Goal: Entertainment & Leisure: Consume media (video, audio)

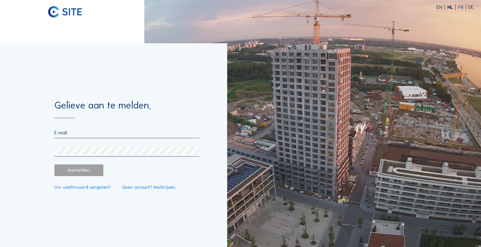
type input "[PERSON_NAME][EMAIL_ADDRESS][DOMAIN_NAME]"
click at [80, 165] on div "Aanmelden." at bounding box center [78, 170] width 49 height 12
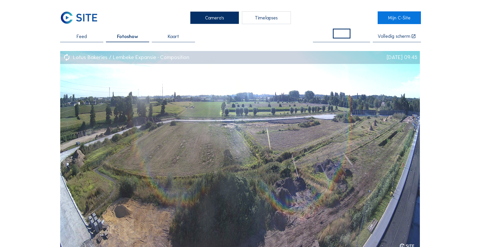
click at [260, 16] on div "Timelapses" at bounding box center [266, 17] width 49 height 13
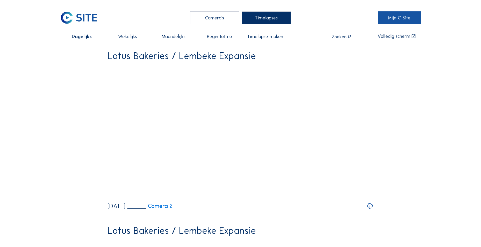
click at [402, 15] on link "Mijn C-Site" at bounding box center [399, 17] width 43 height 13
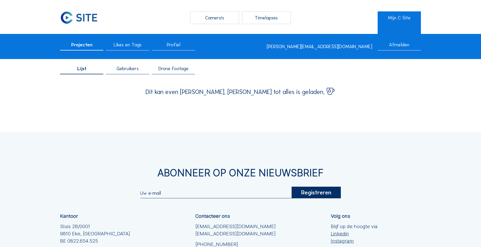
click at [167, 74] on div "Drone Footage" at bounding box center [173, 70] width 43 height 8
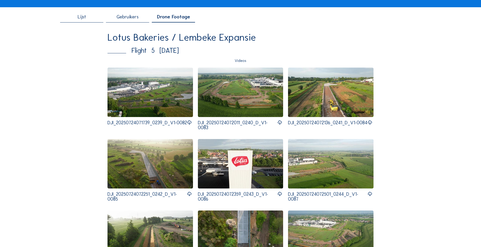
scroll to position [78, 0]
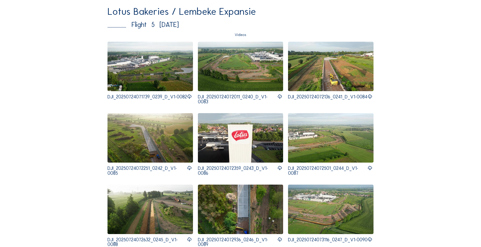
drag, startPoint x: 193, startPoint y: 26, endPoint x: 178, endPoint y: 24, distance: 14.8
click at [178, 24] on div "Flight 5 [DATE]" at bounding box center [237, 24] width 261 height 7
click at [147, 74] on img at bounding box center [149, 66] width 85 height 49
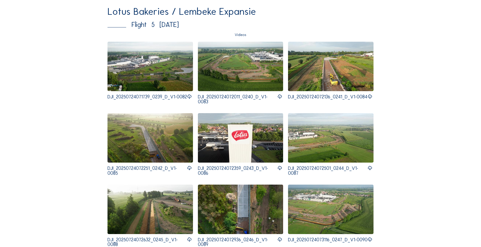
click at [272, 50] on img at bounding box center [240, 66] width 85 height 49
click at [307, 156] on img at bounding box center [330, 137] width 85 height 49
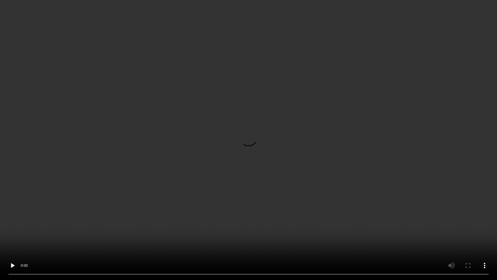
click at [286, 127] on video at bounding box center [248, 140] width 497 height 280
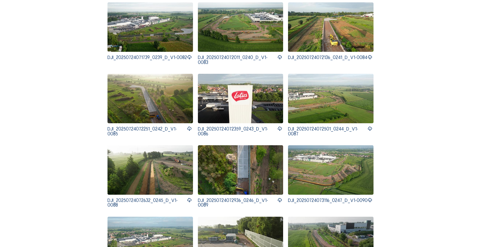
scroll to position [181, 0]
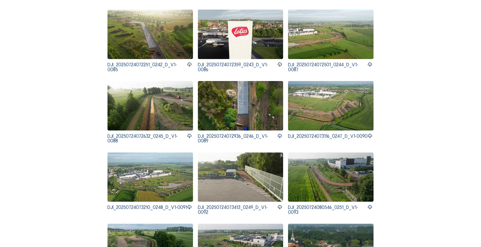
click at [156, 103] on img at bounding box center [149, 105] width 85 height 49
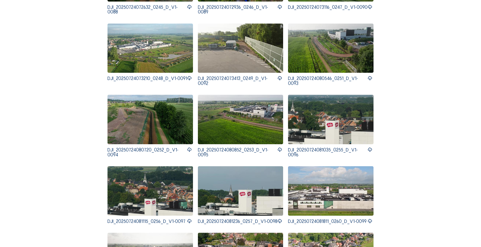
scroll to position [311, 0]
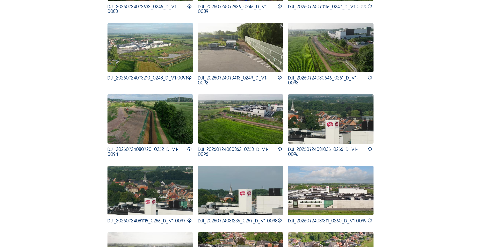
click at [308, 149] on p "DJI_20250724081035_0255_D_V1-0096" at bounding box center [328, 152] width 80 height 10
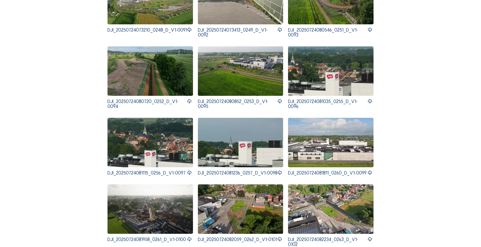
scroll to position [414, 0]
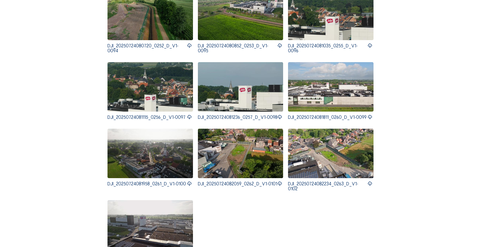
click at [237, 147] on img at bounding box center [240, 153] width 85 height 49
click at [148, 219] on img at bounding box center [149, 224] width 85 height 49
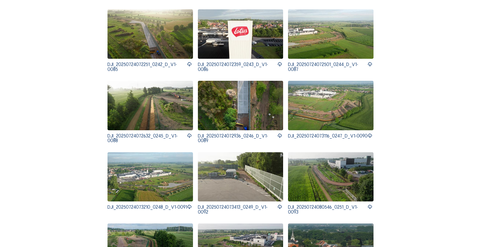
scroll to position [181, 0]
click at [170, 48] on img at bounding box center [149, 34] width 85 height 49
click at [346, 36] on img at bounding box center [330, 34] width 85 height 49
click at [368, 111] on img at bounding box center [330, 105] width 85 height 49
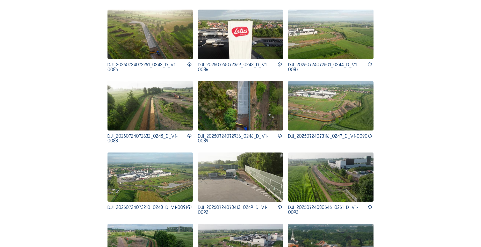
click at [372, 136] on icon at bounding box center [369, 136] width 5 height 6
click at [323, 97] on img at bounding box center [330, 105] width 85 height 49
click at [146, 159] on img at bounding box center [149, 177] width 85 height 49
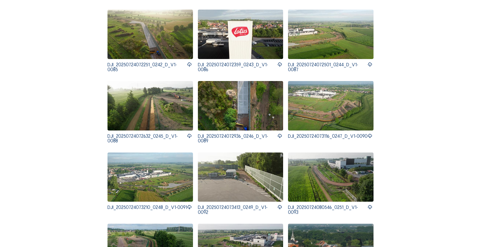
click at [187, 205] on icon at bounding box center [189, 207] width 5 height 6
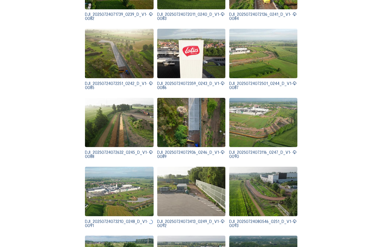
scroll to position [155, 0]
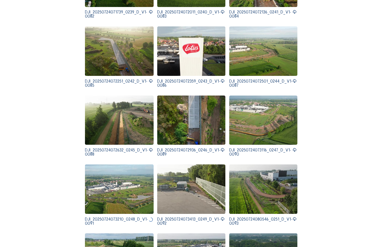
click at [292, 82] on icon at bounding box center [294, 81] width 4 height 5
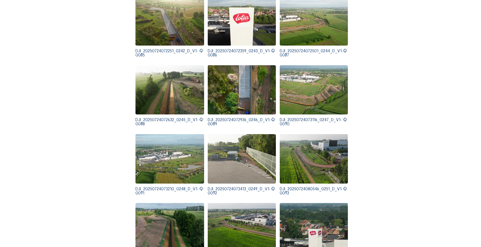
scroll to position [233, 0]
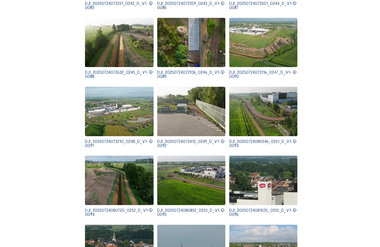
click at [149, 140] on icon at bounding box center [151, 141] width 4 height 5
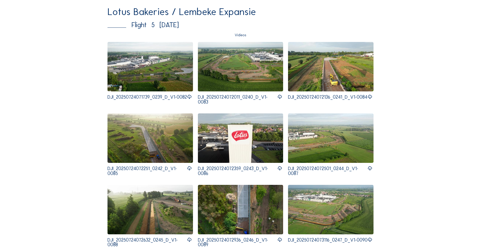
scroll to position [0, 0]
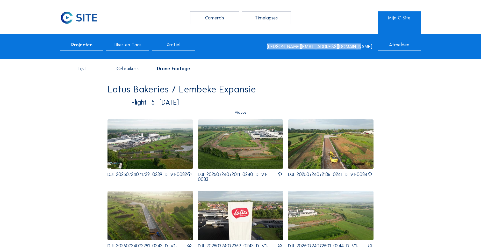
drag, startPoint x: 375, startPoint y: 48, endPoint x: 257, endPoint y: 52, distance: 118.4
click at [257, 52] on div "Projecten Likes en Tags Profiel [PERSON_NAME][EMAIL_ADDRESS][DOMAIN_NAME] Afmel…" at bounding box center [240, 46] width 481 height 25
click at [171, 46] on span "Profiel" at bounding box center [173, 44] width 13 height 5
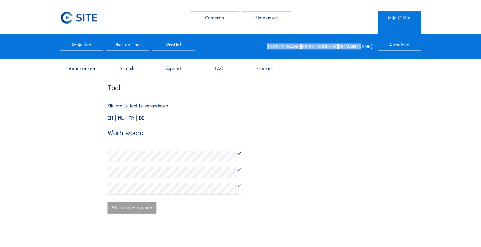
drag, startPoint x: 349, startPoint y: 48, endPoint x: 290, endPoint y: 50, distance: 59.6
click at [290, 50] on div "Projecten Likes en Tags Profiel [PERSON_NAME][EMAIL_ADDRESS][DOMAIN_NAME] Afmel…" at bounding box center [240, 46] width 481 height 25
copy div "[PERSON_NAME][EMAIL_ADDRESS][DOMAIN_NAME]"
click at [264, 22] on div "Timelapses" at bounding box center [266, 17] width 49 height 13
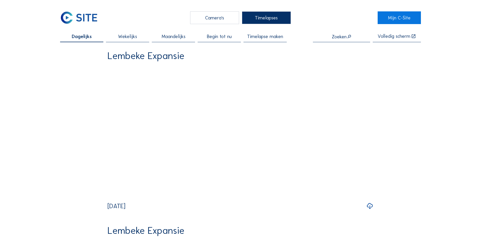
click at [211, 21] on div "Camera's" at bounding box center [214, 17] width 49 height 13
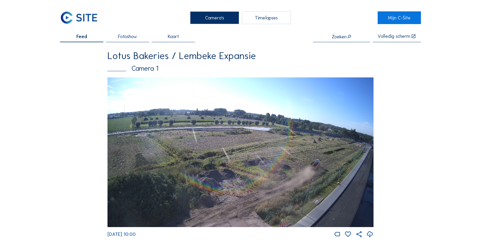
click at [254, 20] on div "Timelapses" at bounding box center [266, 17] width 49 height 13
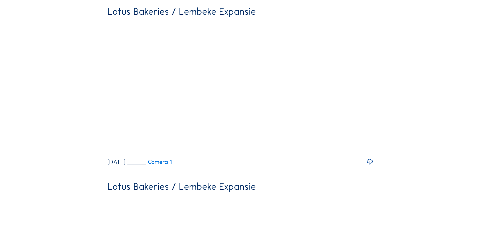
scroll to position [337, 0]
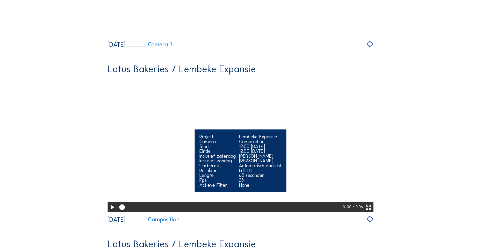
click at [111, 203] on icon at bounding box center [112, 207] width 7 height 8
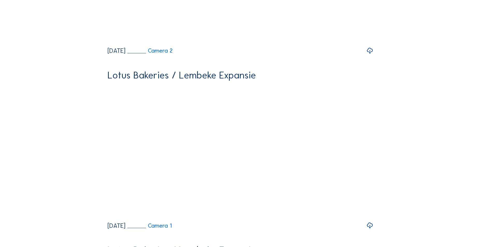
scroll to position [0, 0]
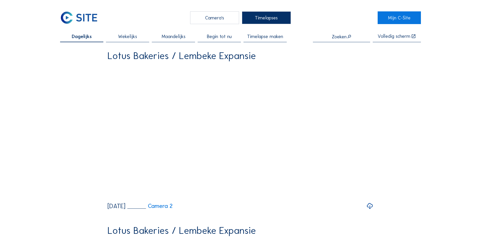
click at [121, 37] on span "Wekelijks" at bounding box center [127, 36] width 19 height 5
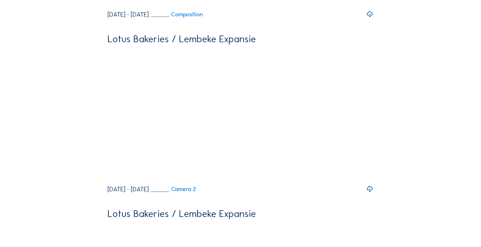
scroll to position [984, 0]
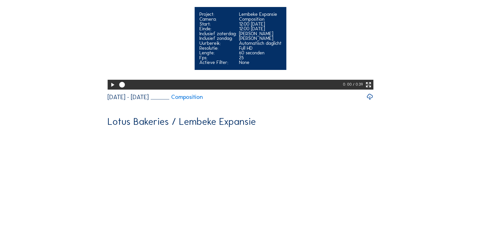
click at [109, 81] on icon at bounding box center [112, 85] width 7 height 8
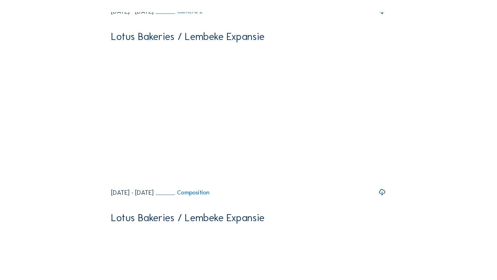
scroll to position [906, 0]
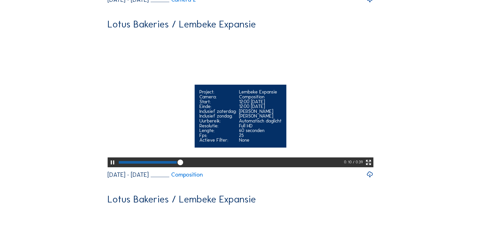
click at [262, 128] on div "60 seconden" at bounding box center [260, 130] width 42 height 5
click at [369, 158] on icon at bounding box center [368, 162] width 7 height 8
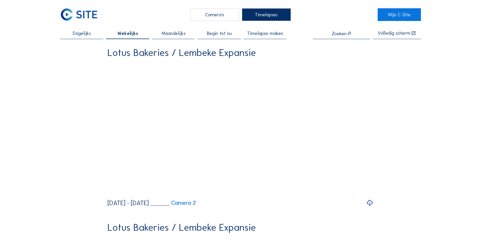
scroll to position [0, 0]
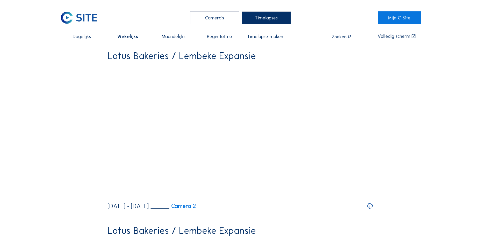
click at [76, 12] on img at bounding box center [79, 17] width 38 height 13
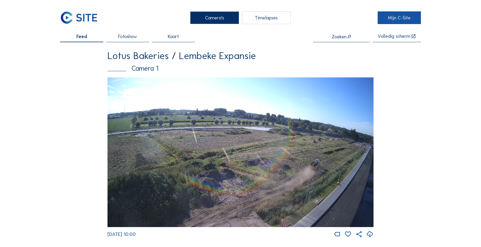
click at [397, 18] on link "Mijn C-Site" at bounding box center [399, 17] width 43 height 13
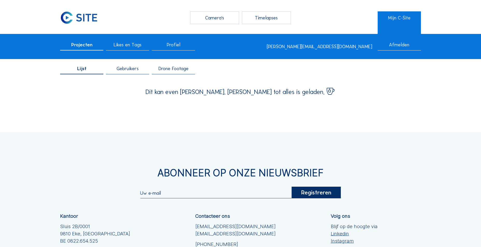
click at [174, 66] on span "Drone Footage" at bounding box center [173, 68] width 30 height 5
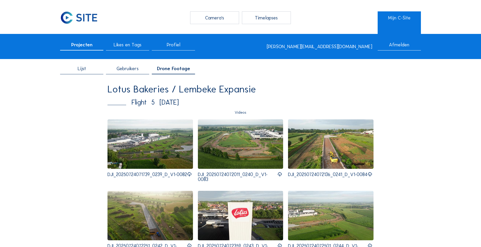
scroll to position [104, 0]
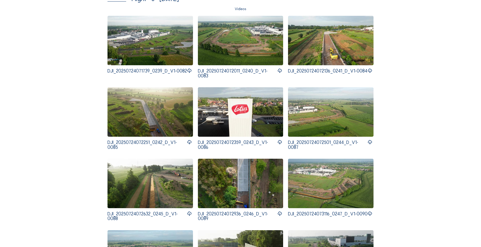
click at [312, 114] on img at bounding box center [330, 111] width 85 height 49
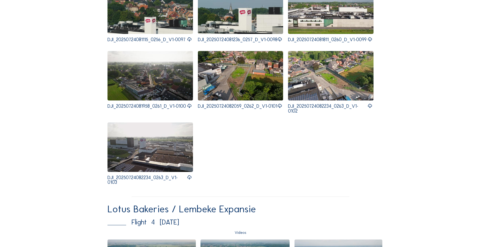
scroll to position [647, 0]
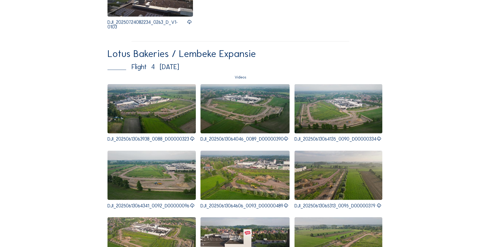
click at [146, 128] on img at bounding box center [151, 108] width 88 height 49
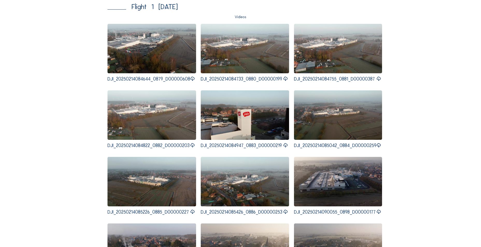
scroll to position [2302, 0]
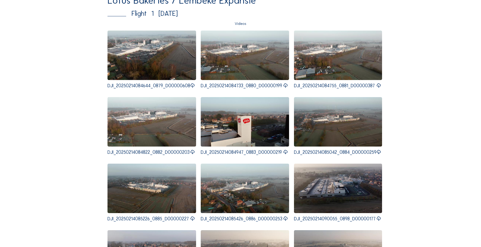
click at [165, 107] on img at bounding box center [151, 121] width 89 height 49
drag, startPoint x: 479, startPoint y: 197, endPoint x: 485, endPoint y: 178, distance: 19.6
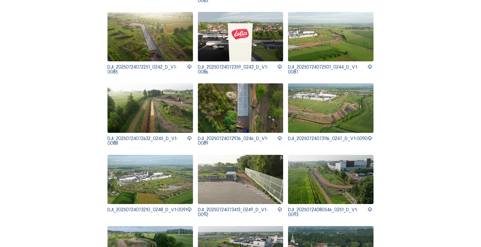
scroll to position [105, 0]
